Goal: Task Accomplishment & Management: Use online tool/utility

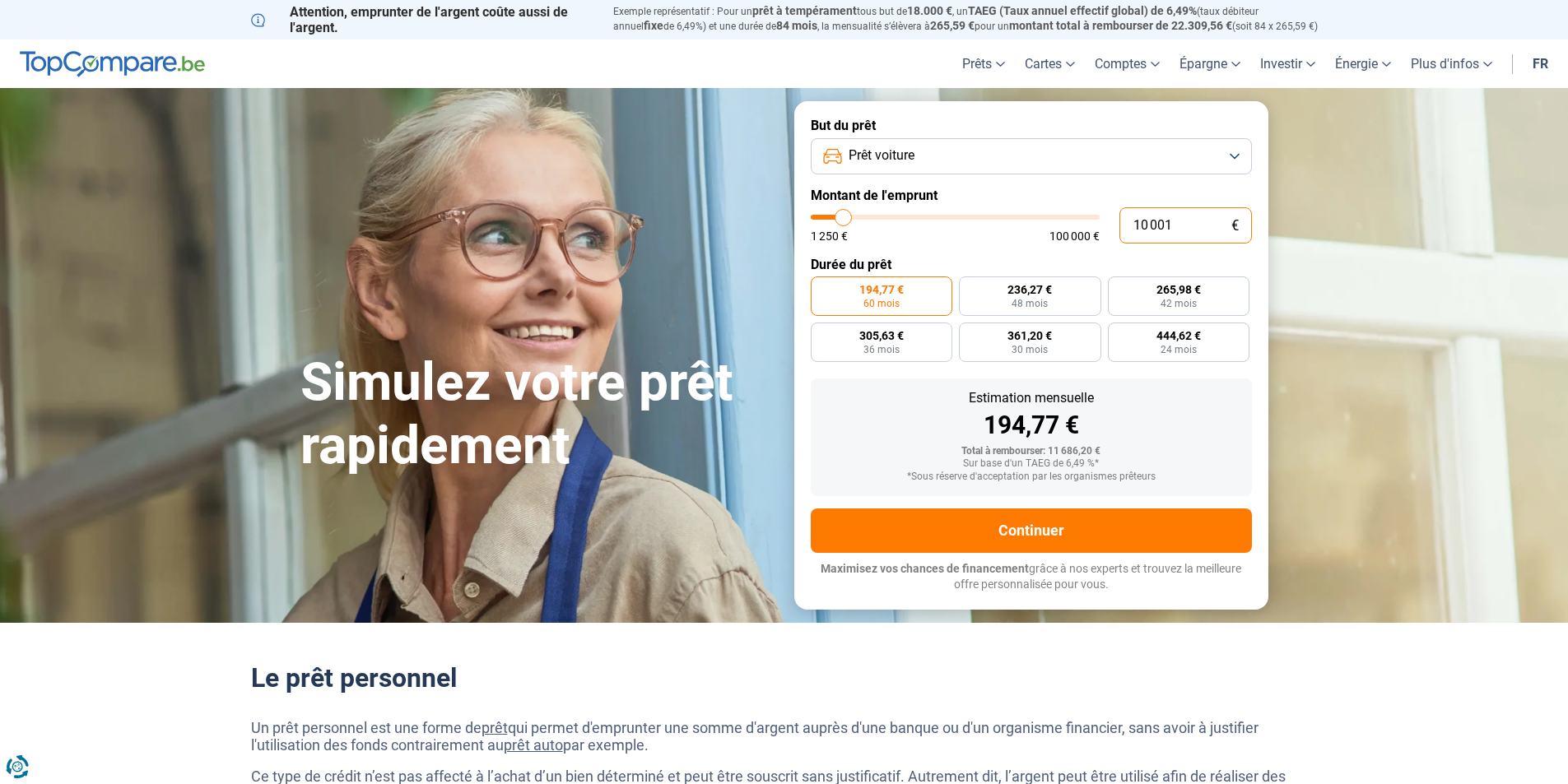
click at [1185, 219] on input "10 001" at bounding box center [1184, 225] width 132 height 37
type input "1 000"
type input "1250"
type input "100"
type input "1250"
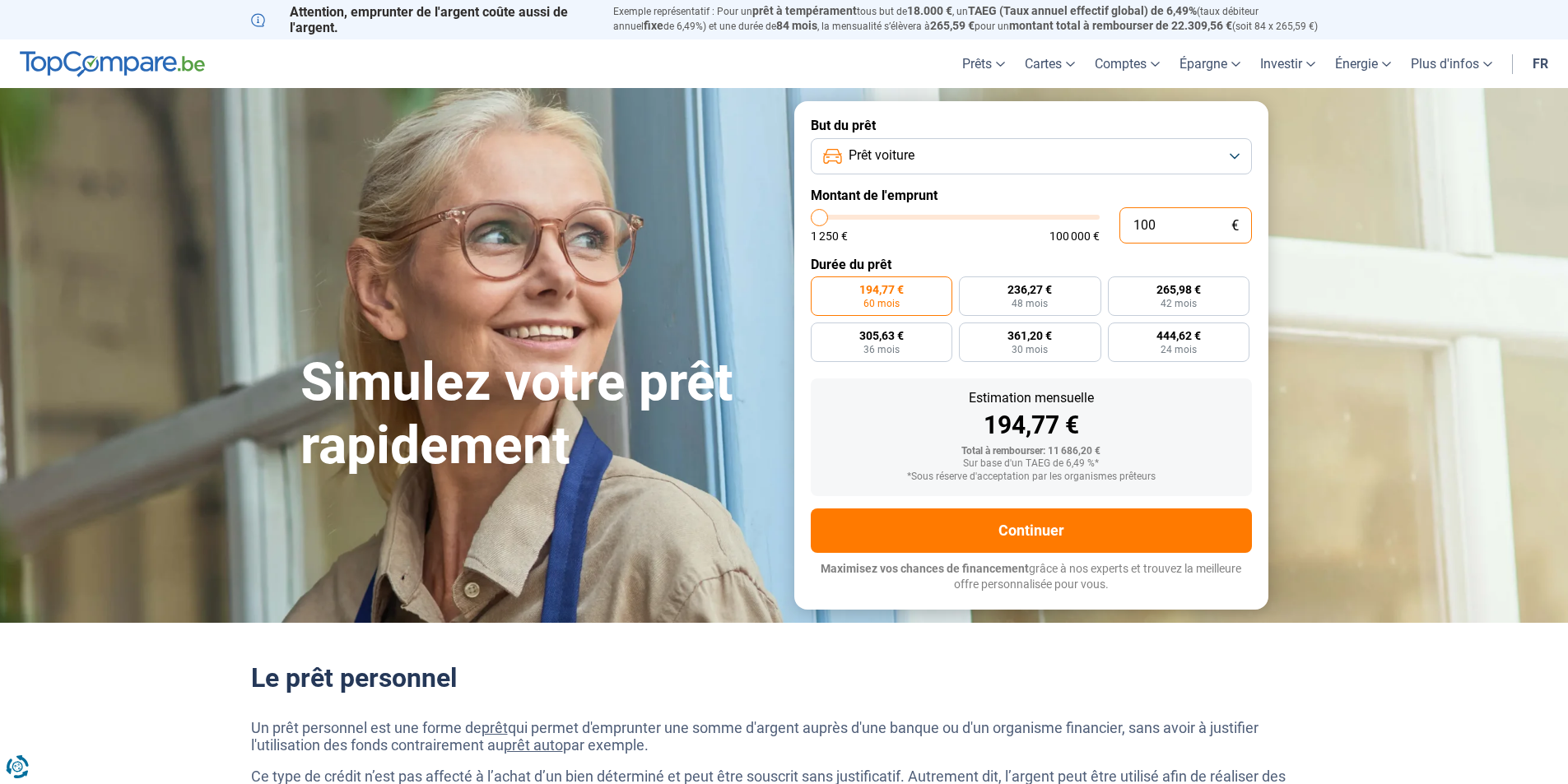
type input "10"
type input "1250"
type input "1"
type input "1250"
type input "0"
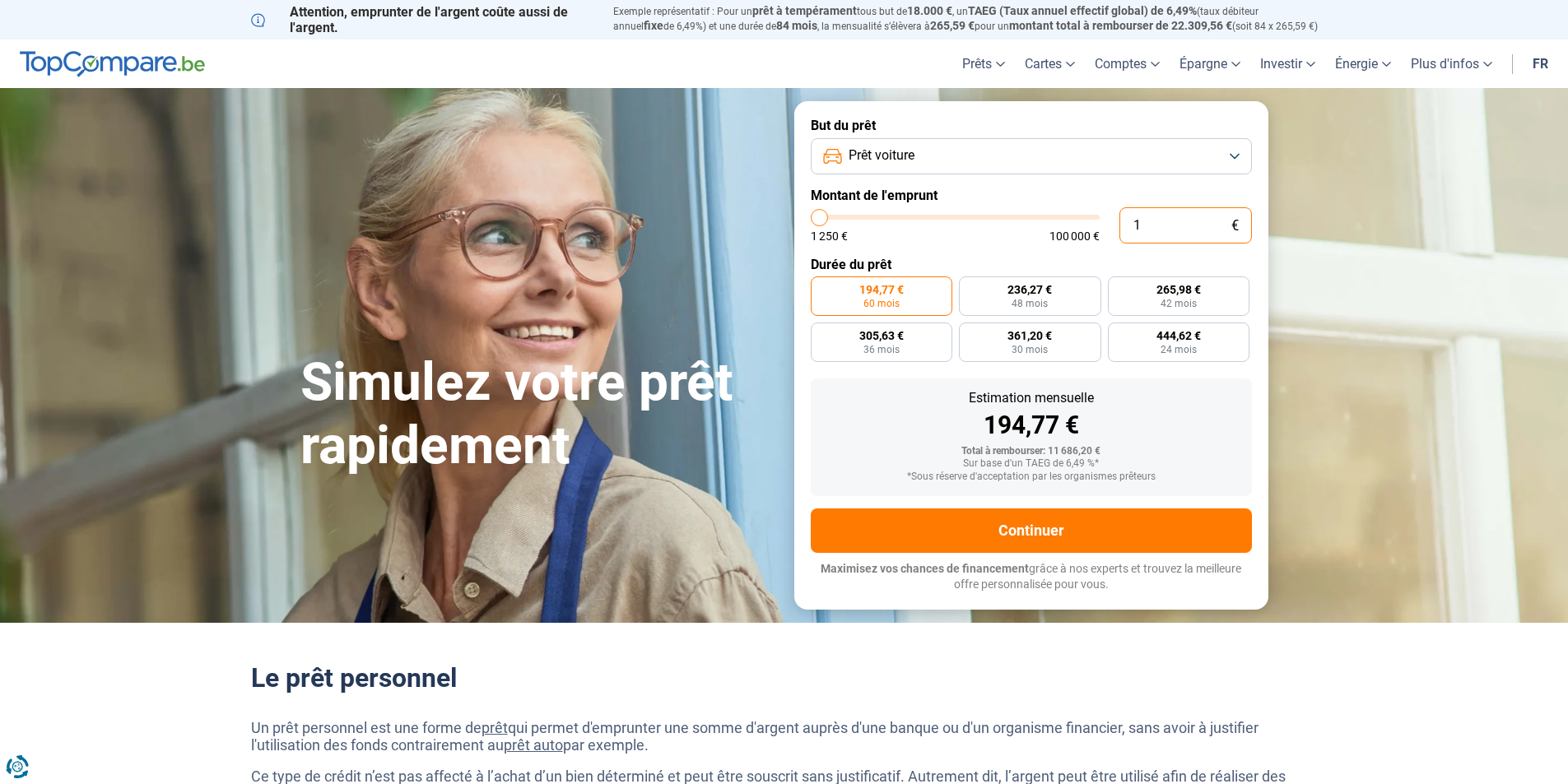
type input "1250"
type input "2"
type input "1250"
type input "22"
type input "1250"
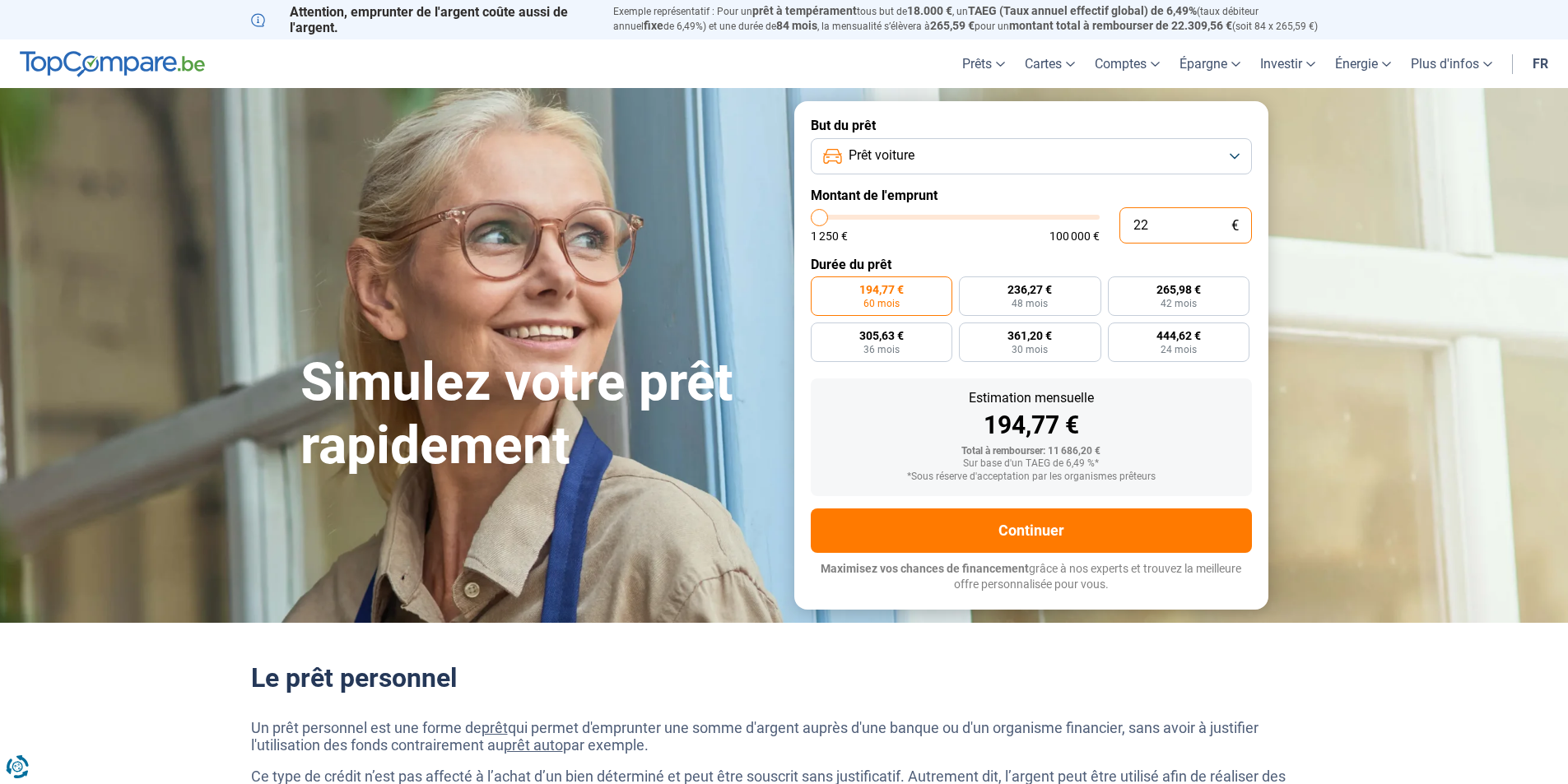
type input "220"
type input "1250"
type input "2 200"
type input "2250"
type input "22 000"
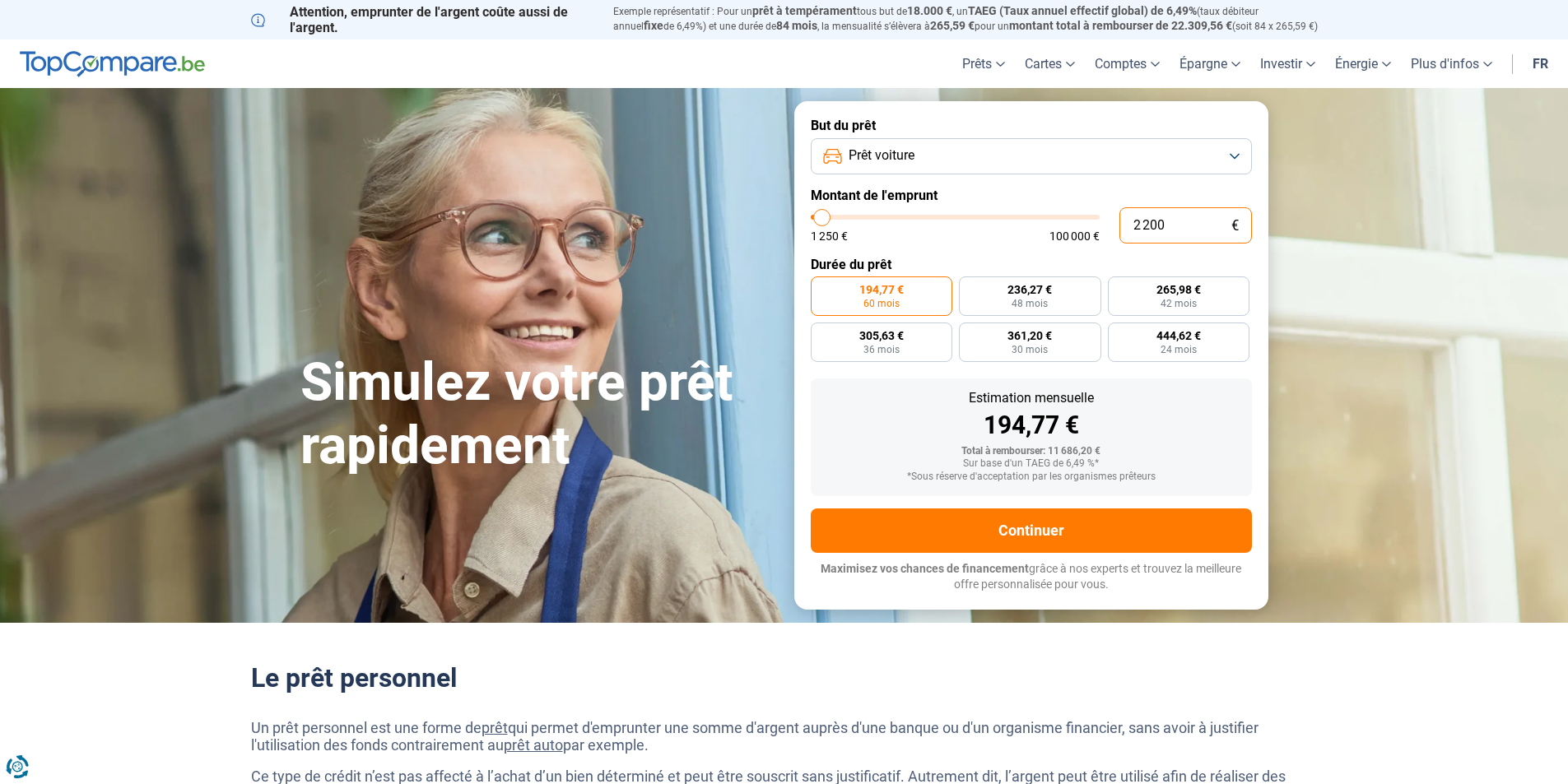
type input "22000"
radio input "false"
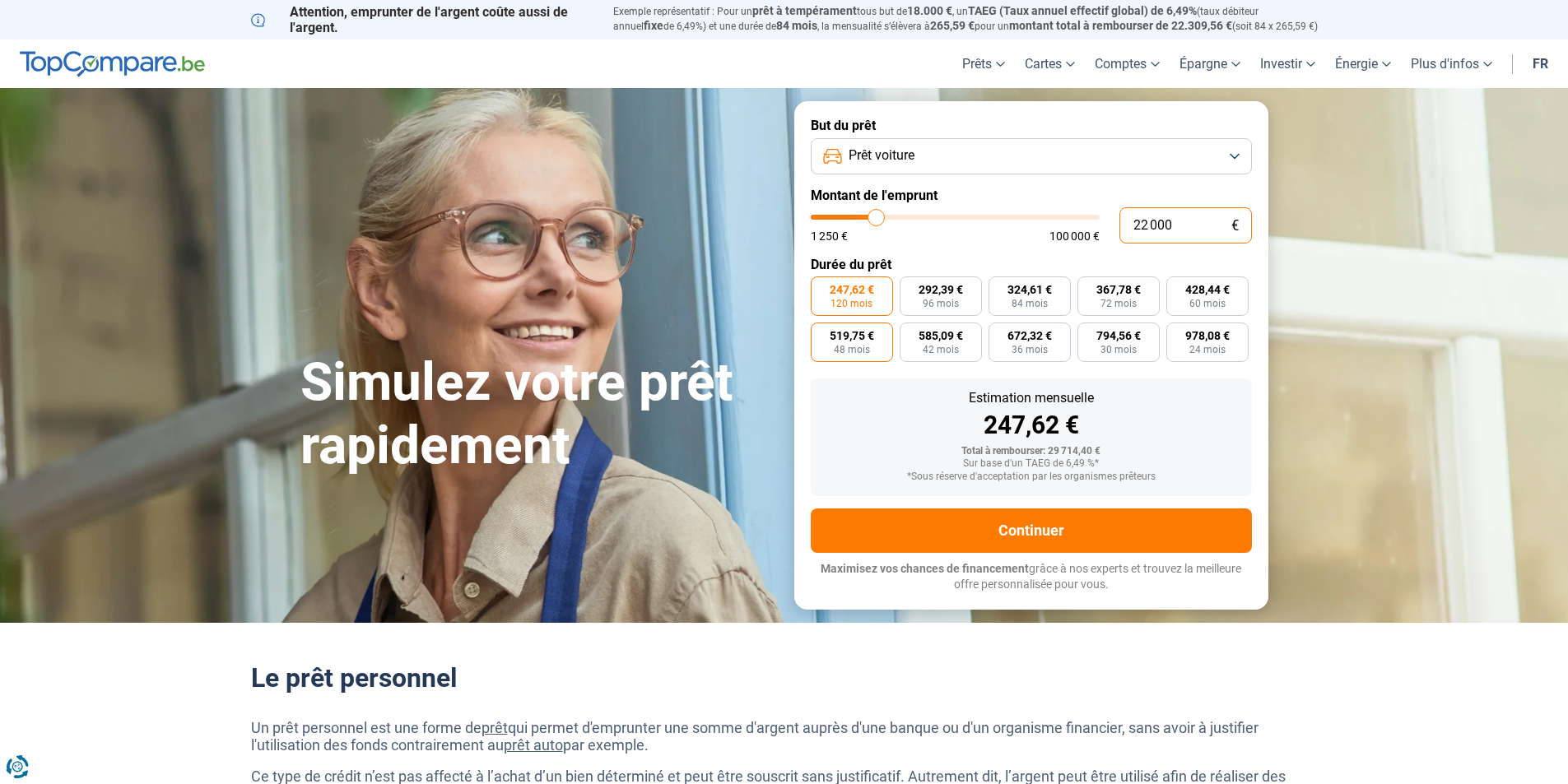
type input "22 000"
click at [855, 354] on span "48 mois" at bounding box center [852, 350] width 37 height 10
click at [821, 333] on input "519,75 € 48 mois" at bounding box center [815, 327] width 11 height 11
radio input "true"
